Goal: Check status: Check status

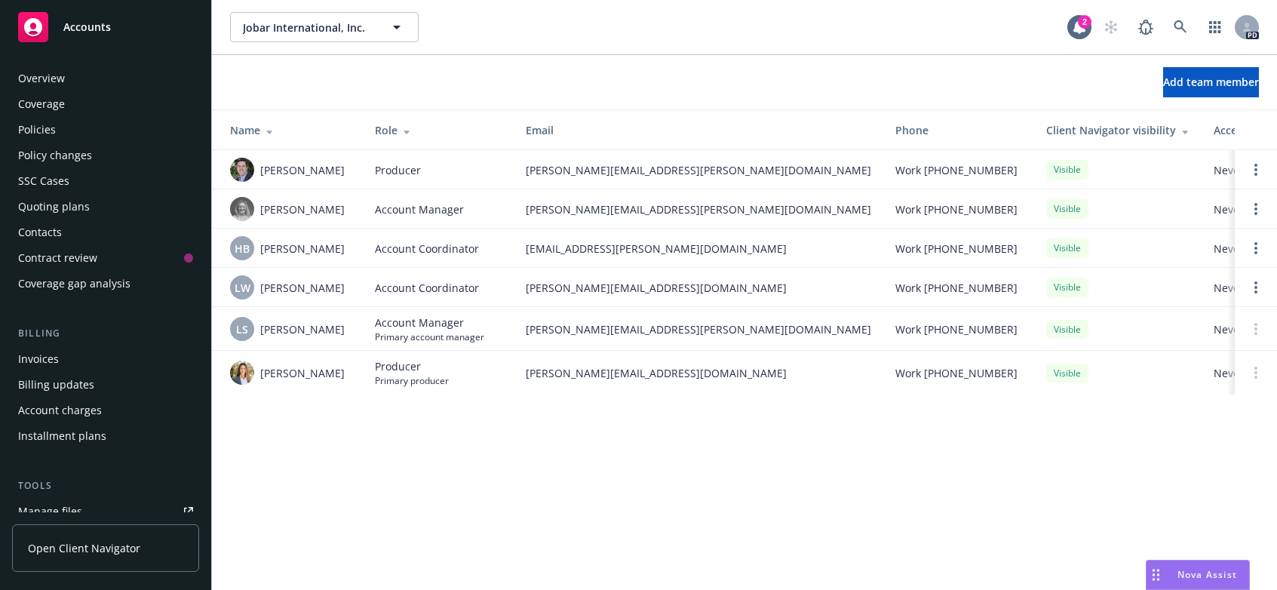
scroll to position [393, 0]
